Goal: Task Accomplishment & Management: Use online tool/utility

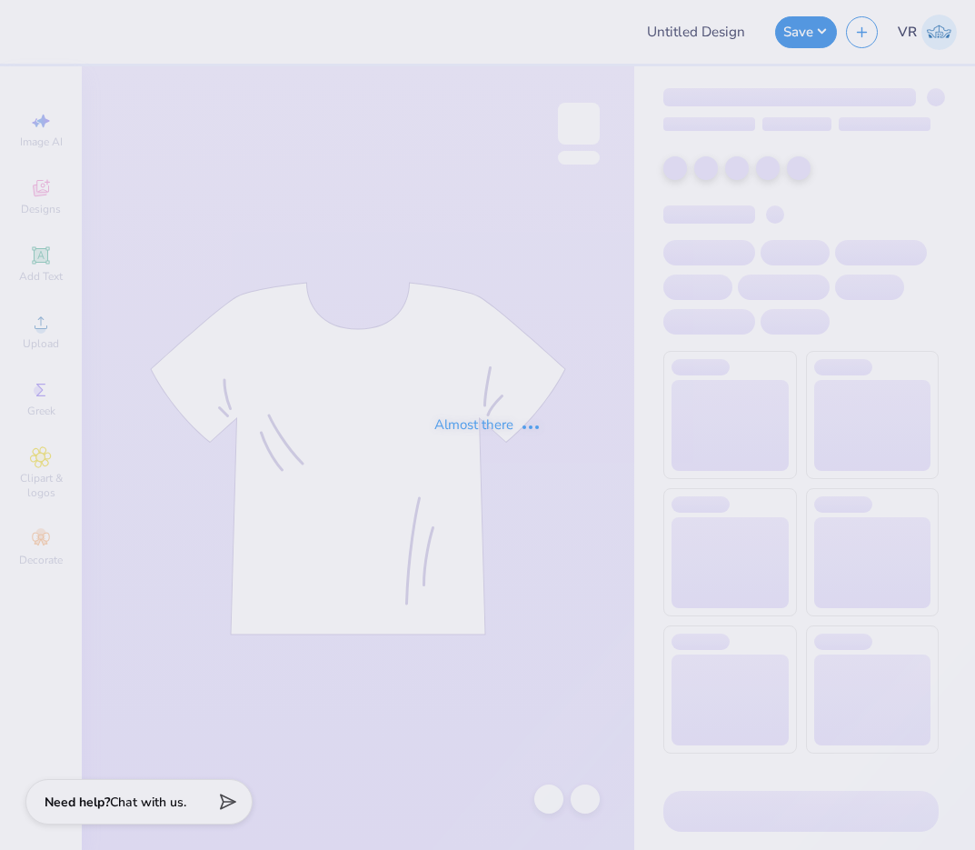
type input "ITW adventure tees"
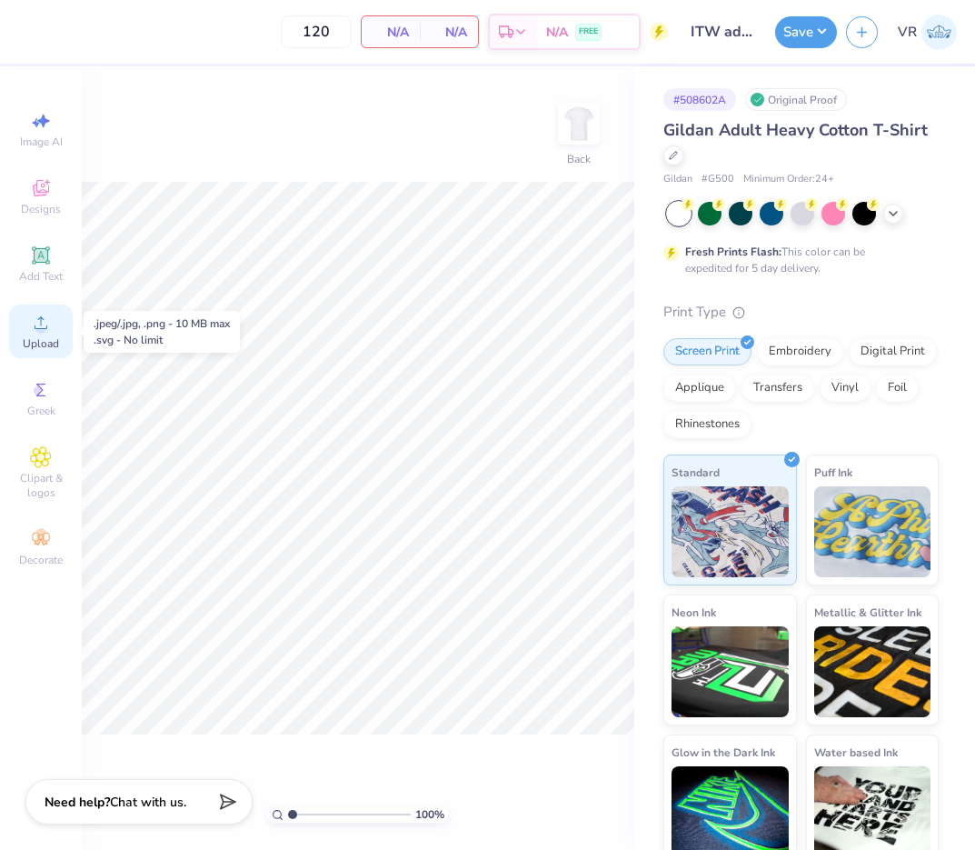
click at [43, 330] on circle at bounding box center [40, 329] width 10 height 10
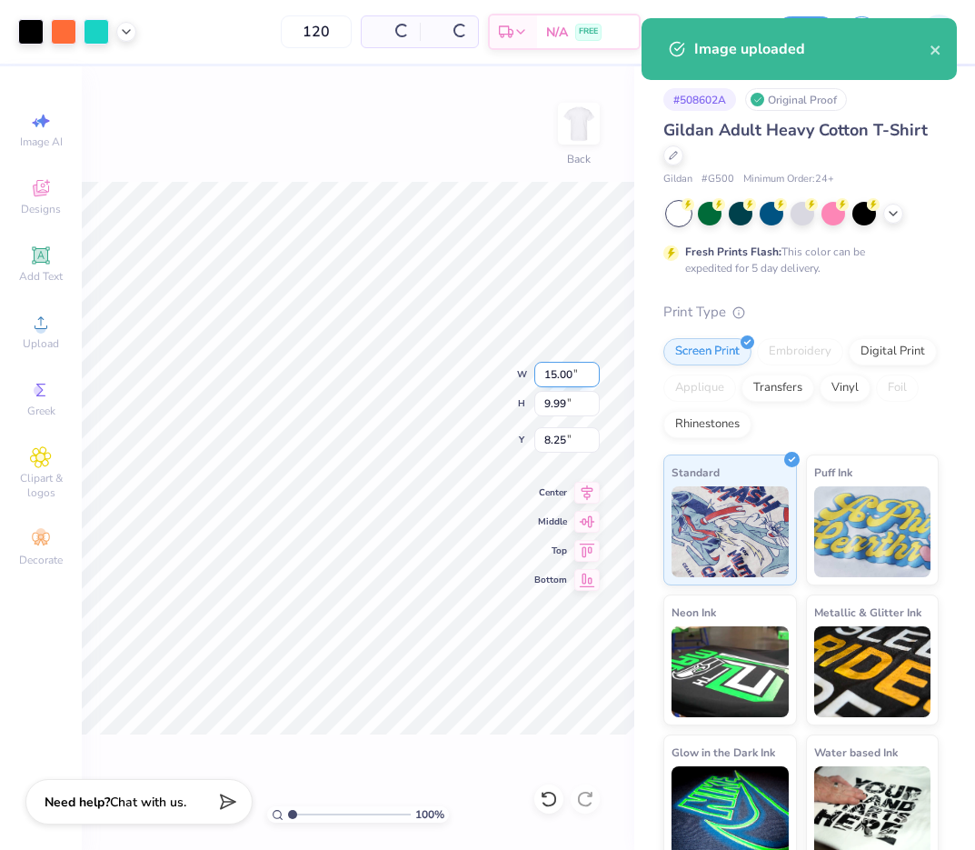
click at [565, 386] on input "15.00" at bounding box center [566, 374] width 65 height 25
type input "3.50"
type input "2.33"
type input "12.08"
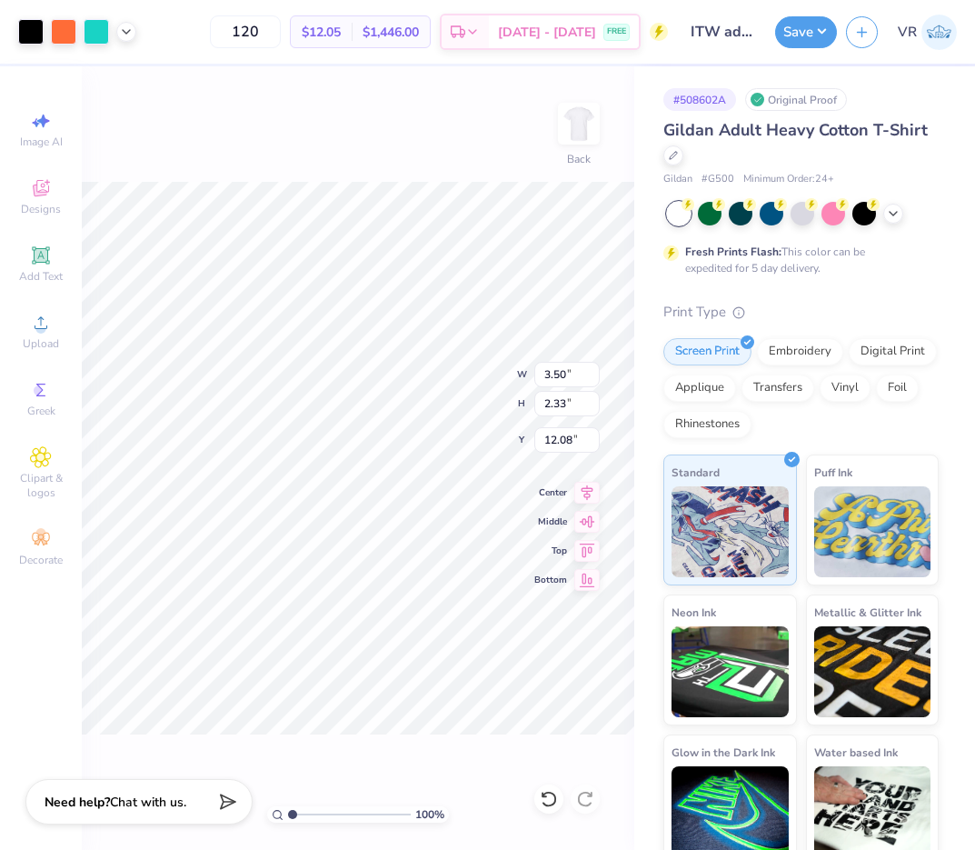
type input "3.00"
click at [577, 130] on img at bounding box center [579, 123] width 73 height 73
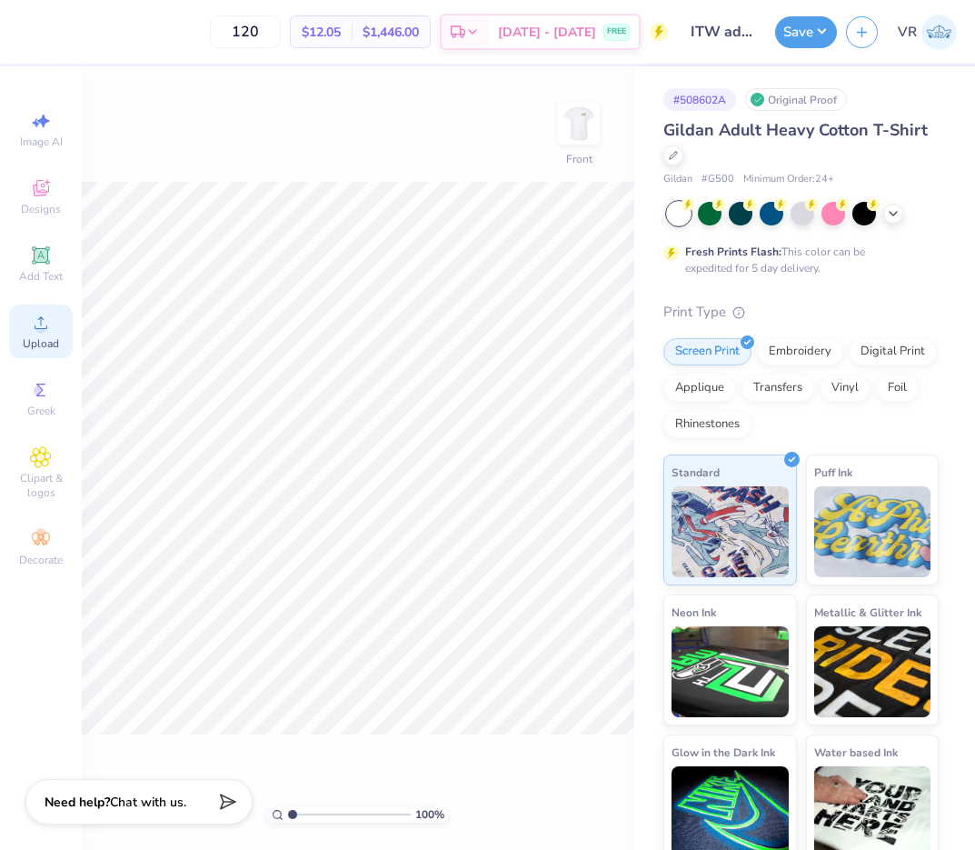
click at [51, 326] on icon at bounding box center [41, 323] width 22 height 22
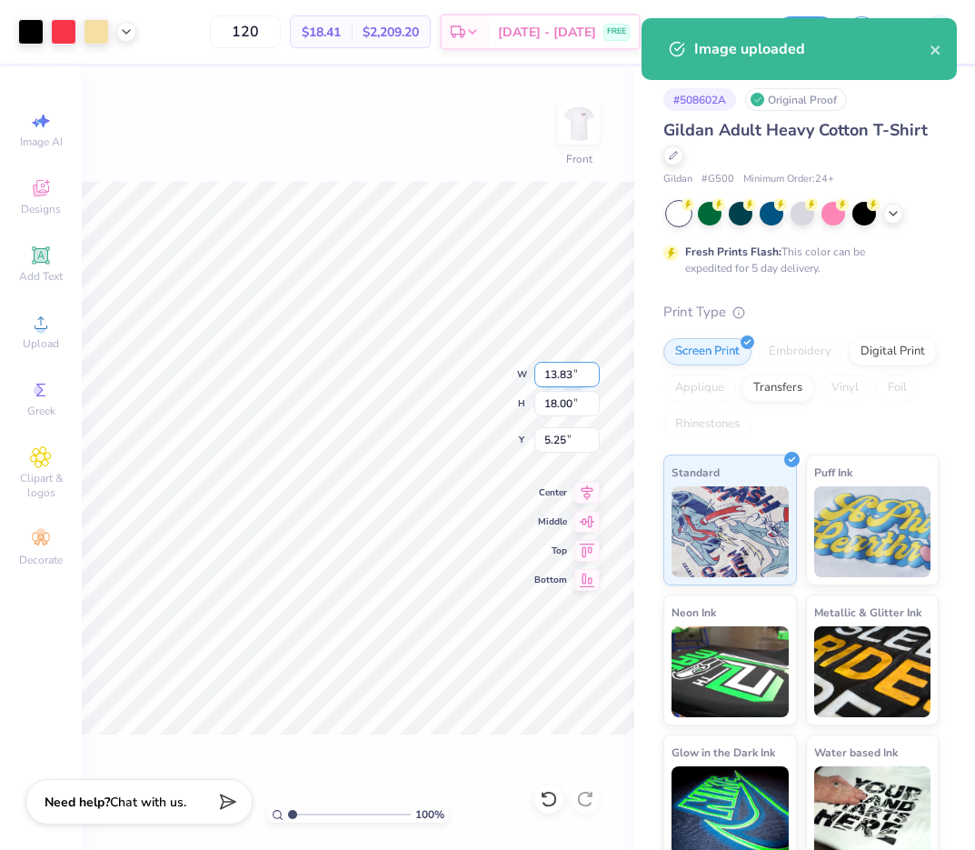
click at [565, 370] on input "13.83" at bounding box center [566, 374] width 65 height 25
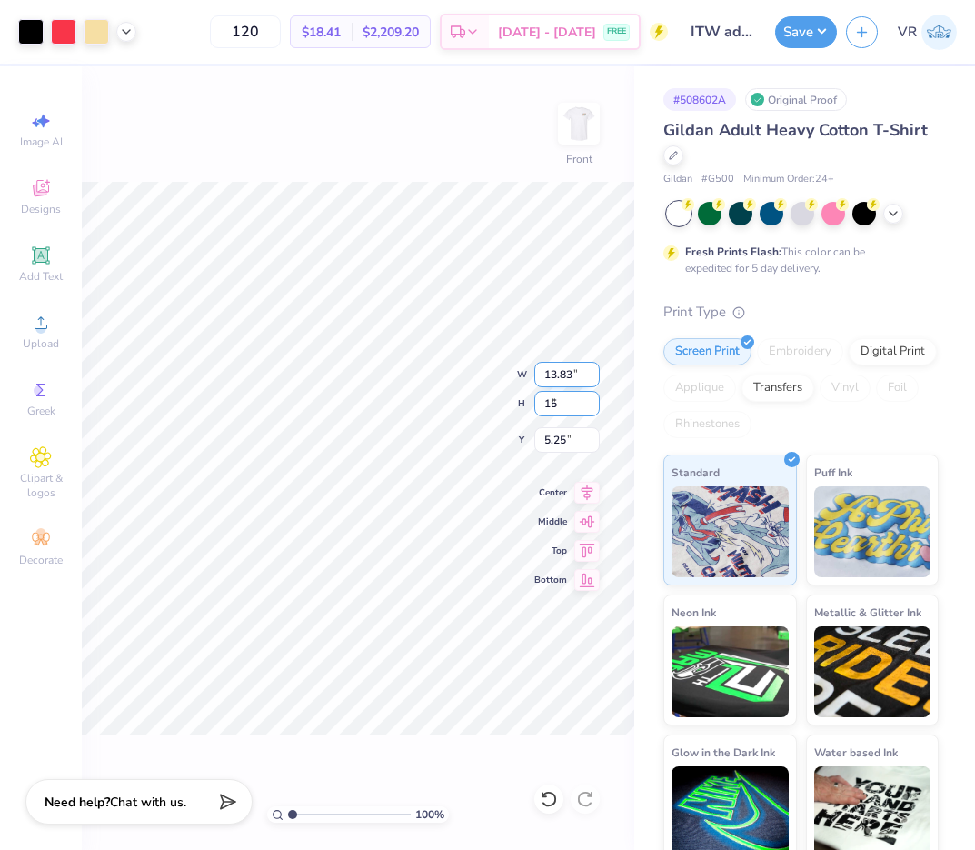
type input "15"
type input "11.53"
type input "15.00"
click at [551, 441] on input "6.75" at bounding box center [566, 439] width 65 height 25
type input "3.00"
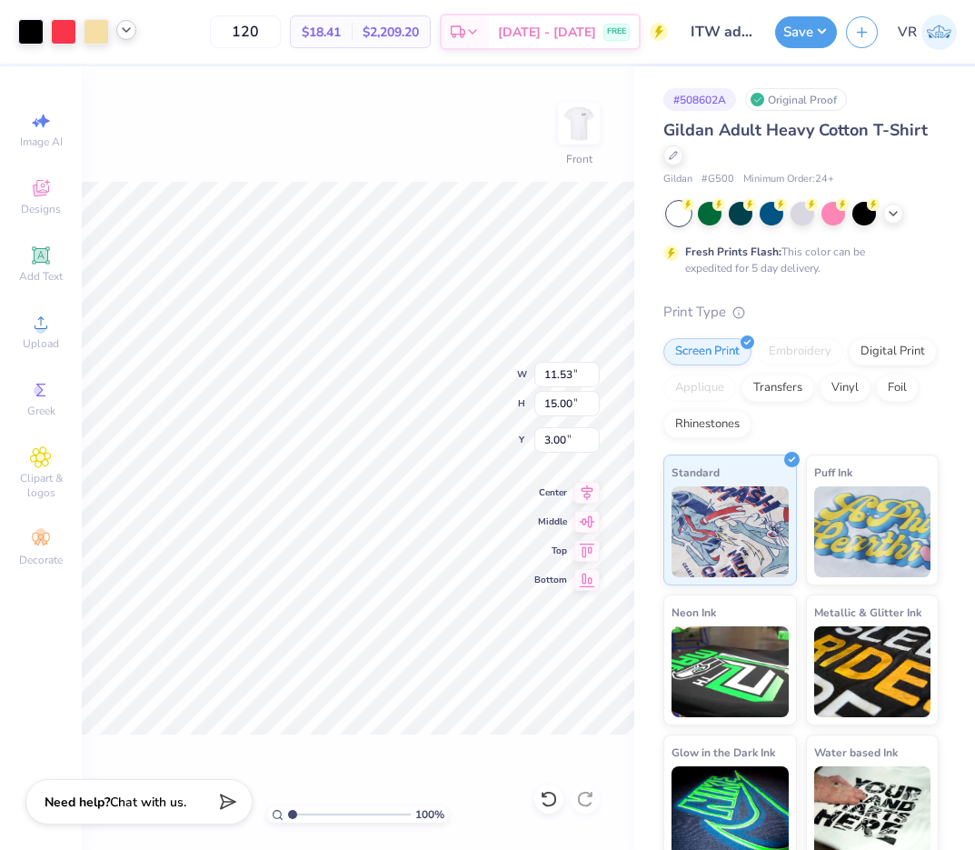
click at [126, 33] on icon at bounding box center [126, 30] width 15 height 15
click at [124, 25] on icon at bounding box center [126, 30] width 15 height 15
click at [583, 126] on img at bounding box center [579, 123] width 73 height 73
click at [115, 36] on div at bounding box center [77, 31] width 118 height 25
click at [120, 35] on icon at bounding box center [126, 30] width 15 height 15
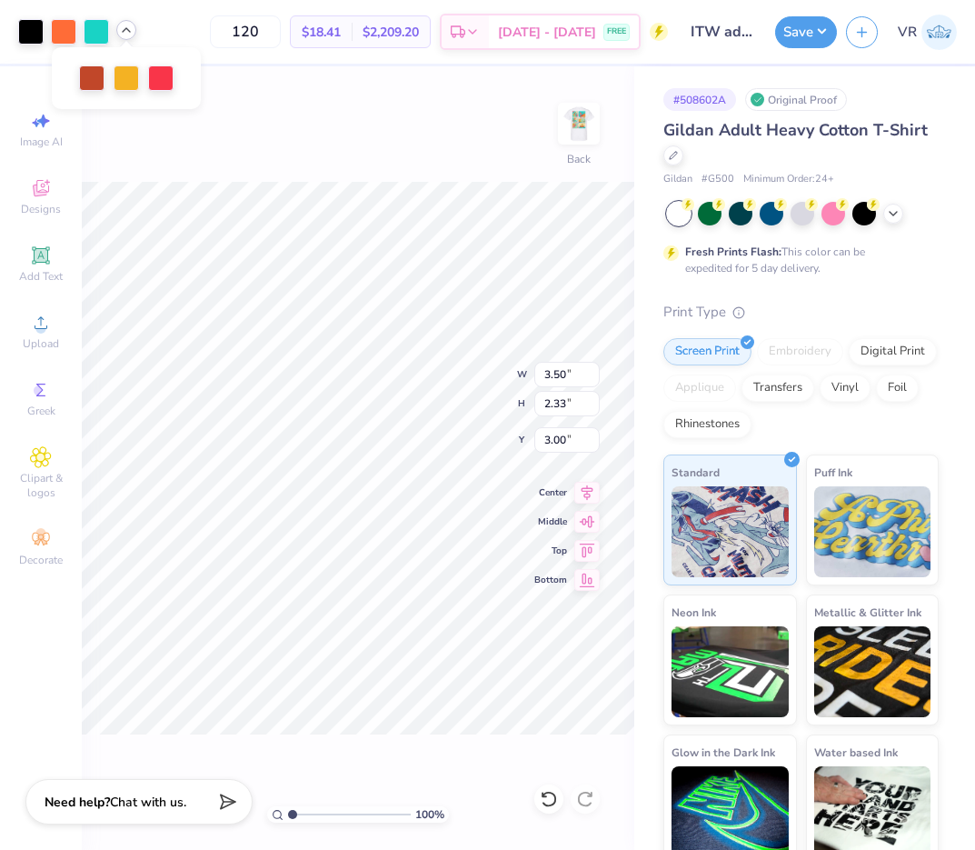
click at [120, 35] on icon at bounding box center [126, 30] width 15 height 15
click at [797, 27] on button "Save" at bounding box center [806, 30] width 62 height 32
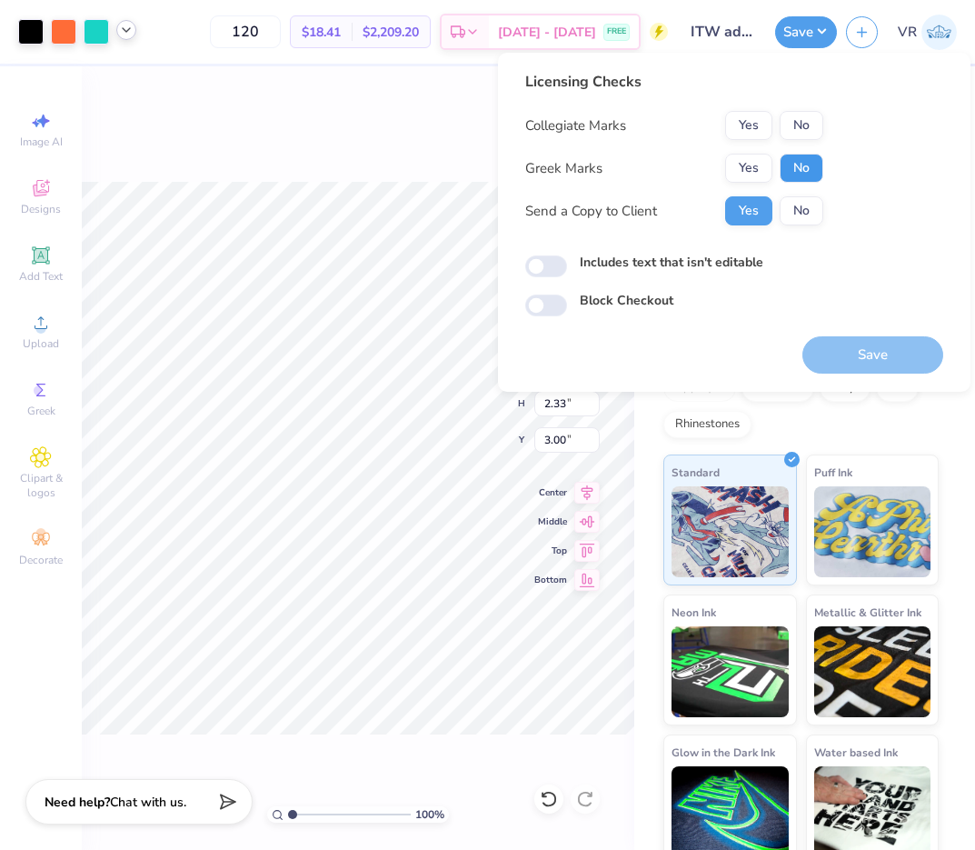
click at [794, 173] on button "No" at bounding box center [802, 168] width 44 height 29
click at [788, 125] on button "No" at bounding box center [802, 125] width 44 height 29
click at [866, 347] on button "Save" at bounding box center [872, 354] width 141 height 37
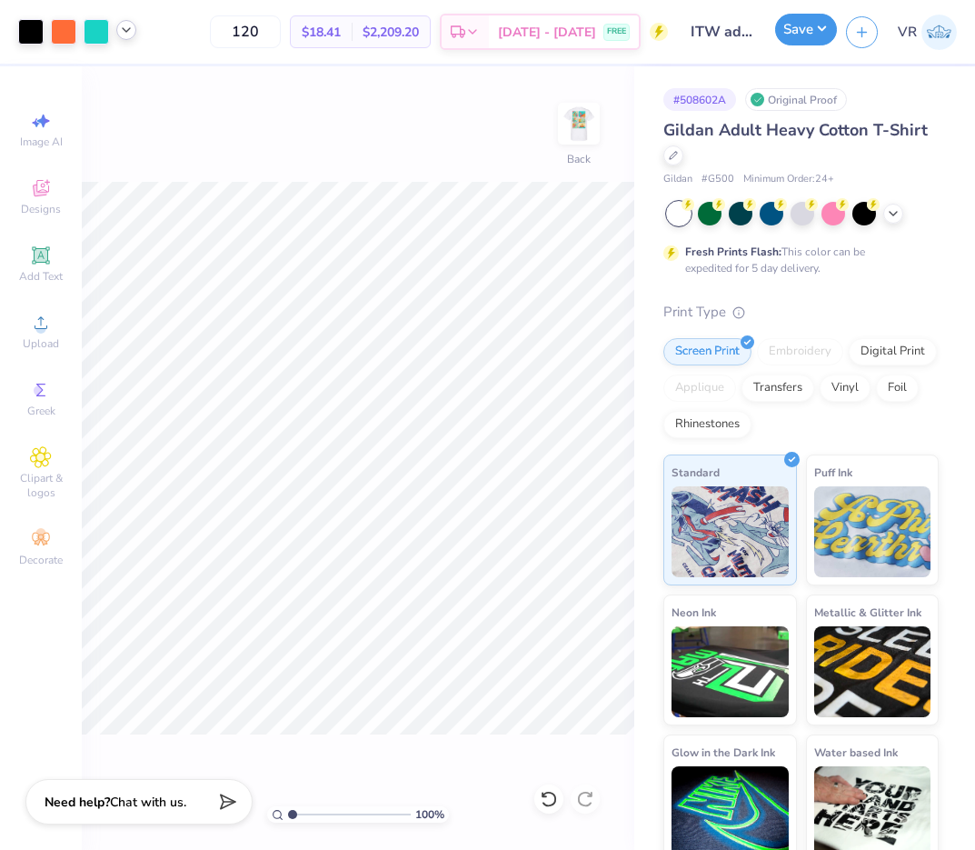
click at [816, 26] on button "Save" at bounding box center [806, 30] width 62 height 32
click at [794, 38] on button "Save" at bounding box center [806, 30] width 62 height 32
